Goal: Task Accomplishment & Management: Manage account settings

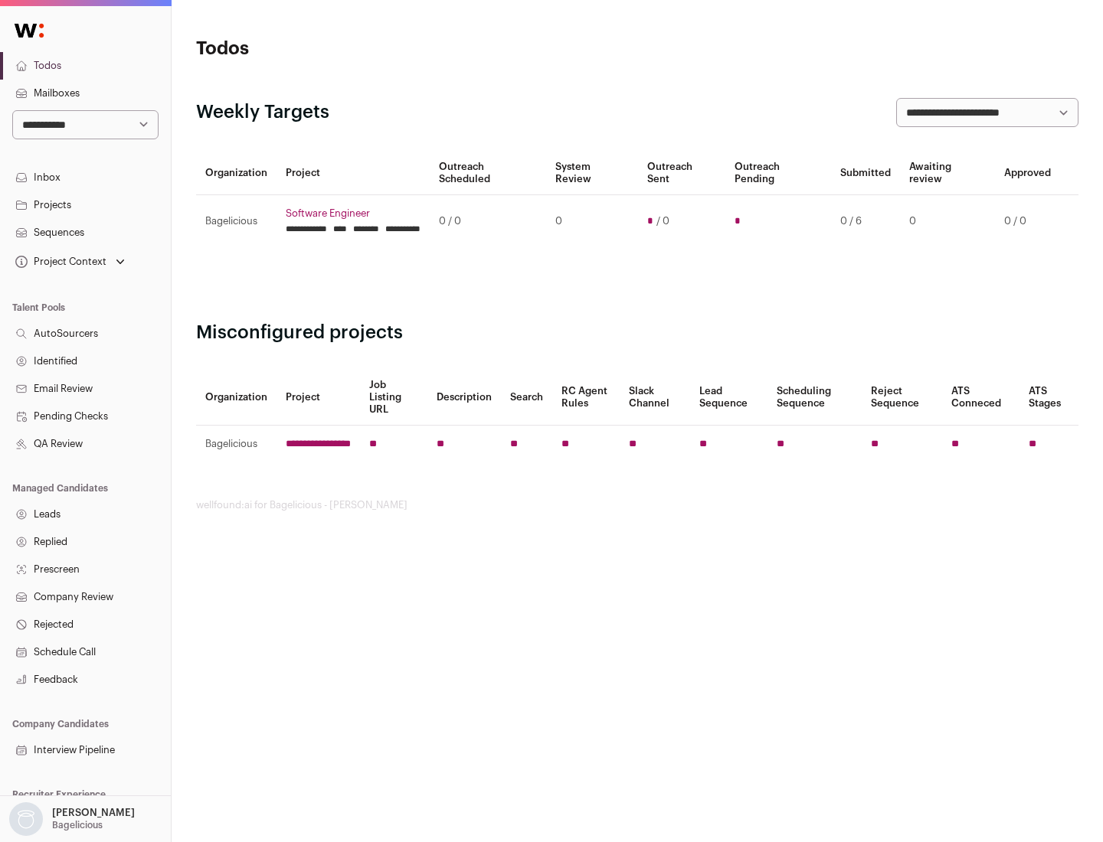
click at [85, 204] on link "Projects" at bounding box center [85, 205] width 171 height 28
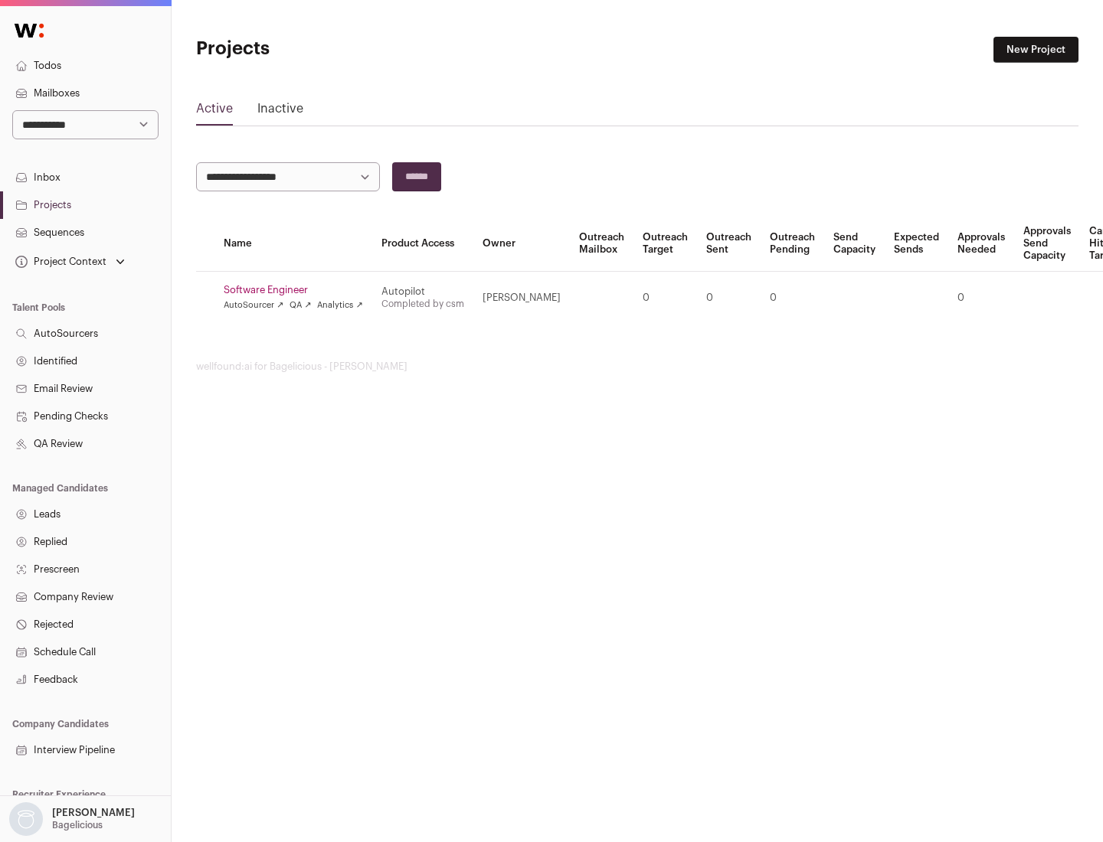
click at [298, 290] on link "Software Engineer" at bounding box center [293, 290] width 139 height 12
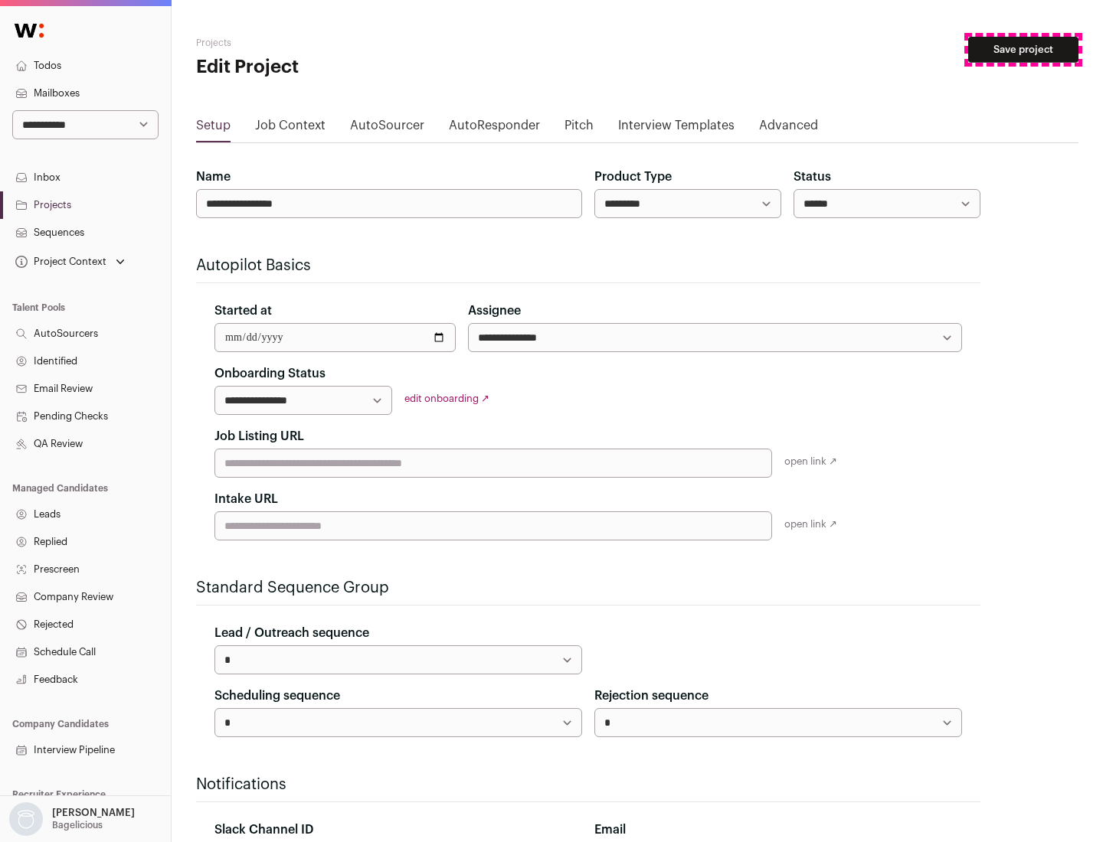
click at [1023, 50] on button "Save project" at bounding box center [1023, 50] width 110 height 26
